Goal: Task Accomplishment & Management: Manage account settings

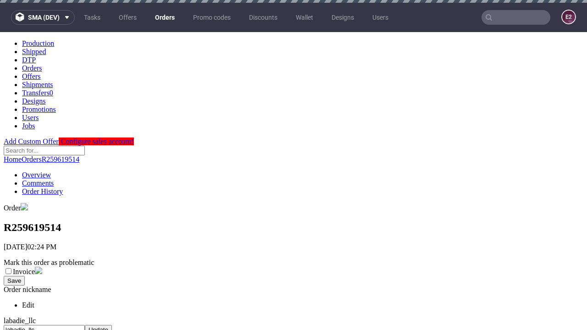
scroll to position [351, 0]
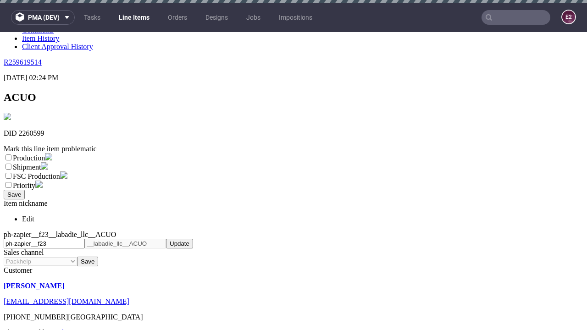
scroll to position [3, 0]
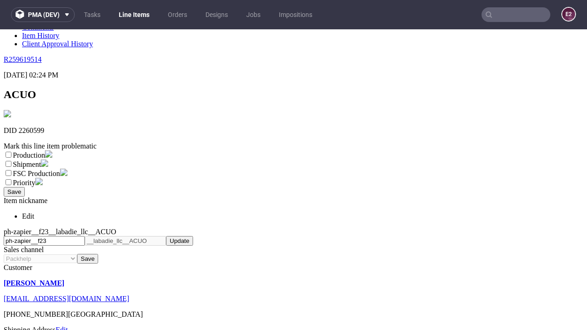
select select "dtp_ca_needed"
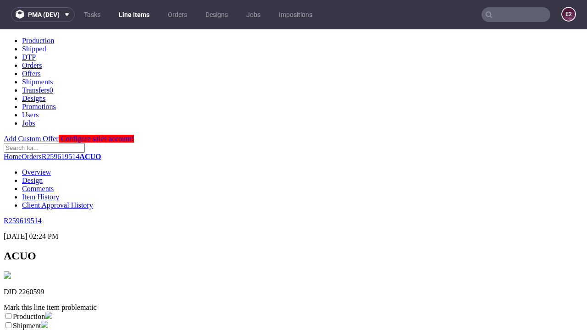
scroll to position [0, 0]
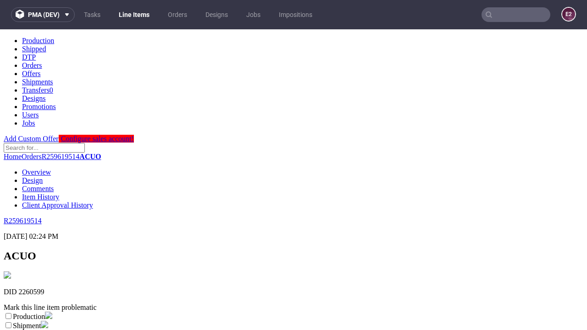
checkbox input "true"
